Goal: Find specific page/section: Find specific page/section

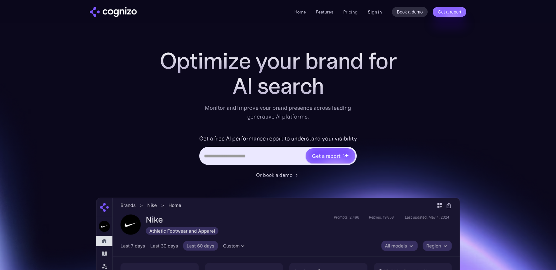
click at [375, 10] on link "Sign in" at bounding box center [375, 12] width 14 height 8
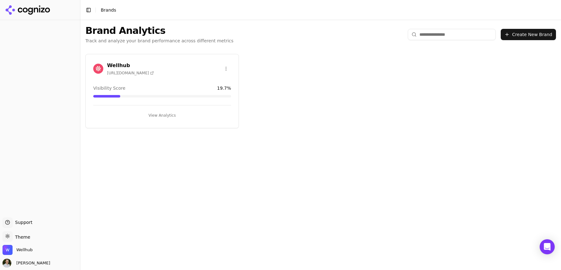
drag, startPoint x: 160, startPoint y: 72, endPoint x: 139, endPoint y: 70, distance: 21.4
click at [160, 72] on div "Wellhub https://wellhub.com" at bounding box center [162, 69] width 138 height 14
click at [118, 66] on h3 "Wellhub" at bounding box center [130, 66] width 47 height 8
